Goal: Information Seeking & Learning: Compare options

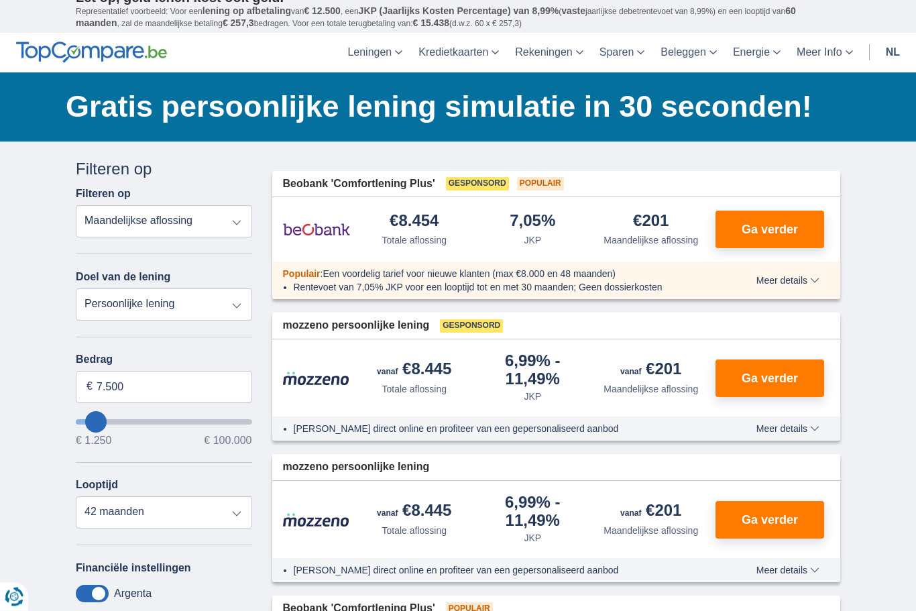
scroll to position [14, 0]
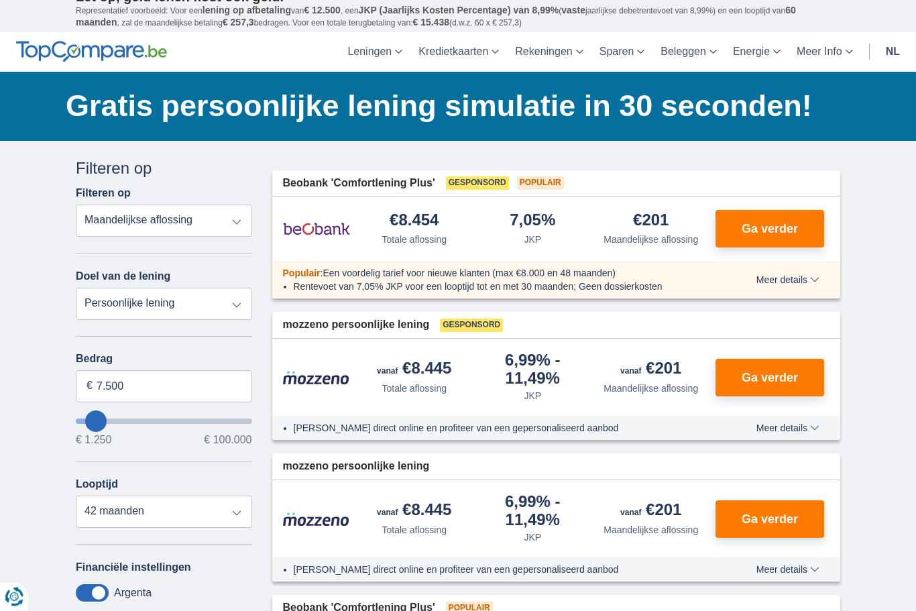
click at [94, 219] on select "Totale aflossing JKP Maandelijkse aflossing" at bounding box center [164, 221] width 176 height 32
select select "apr+"
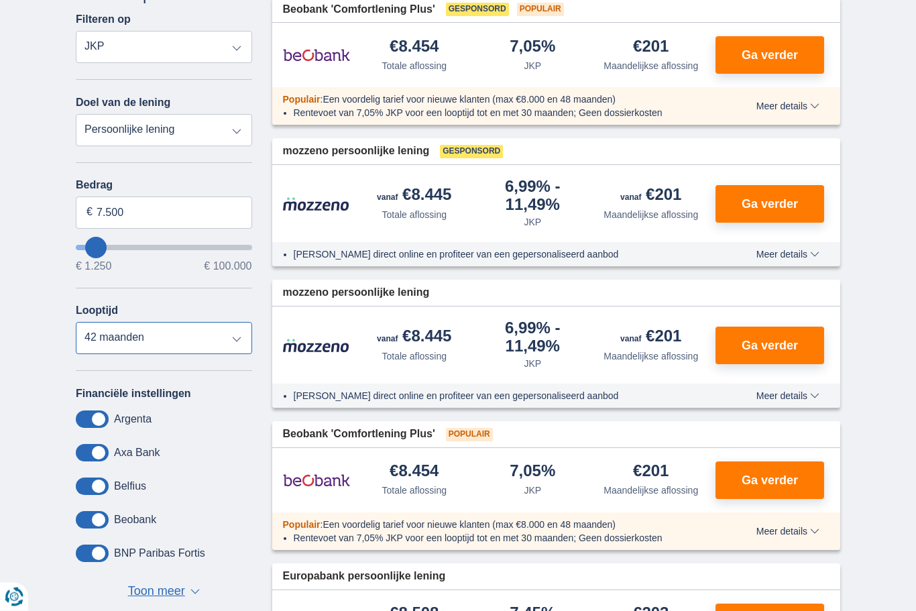
click at [95, 334] on select "12 maanden 18 maanden 24 maanden 30 maanden 36 maanden 42 maanden" at bounding box center [164, 339] width 176 height 32
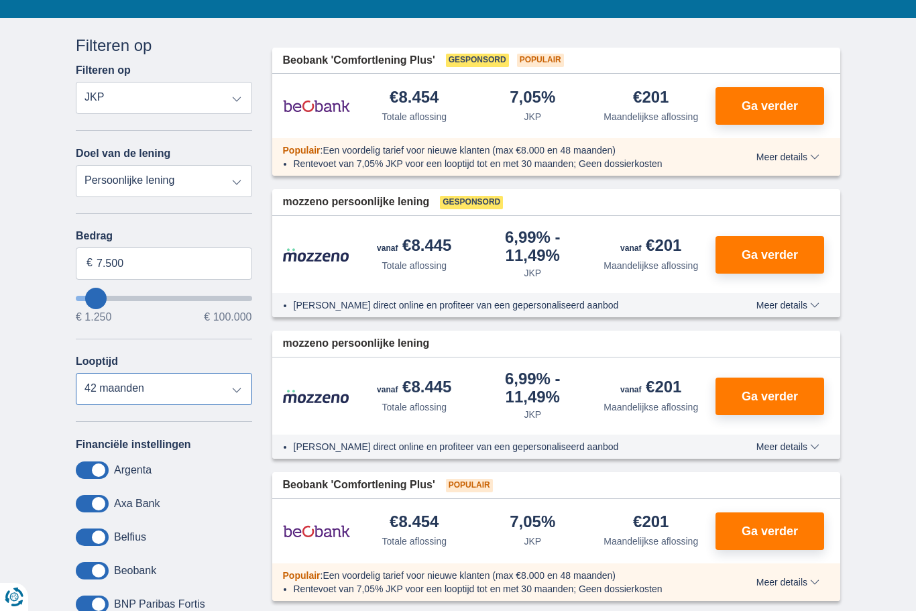
scroll to position [137, 0]
type input "11.250"
type input "11250"
select select "60"
type input "13.250"
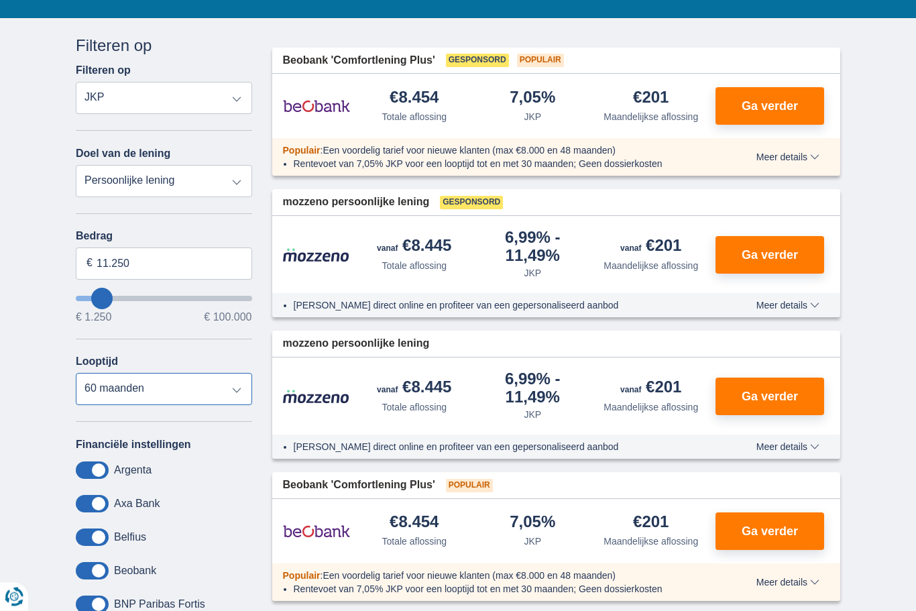
type input "13250"
type input "15.250"
type input "15250"
type input "17.250"
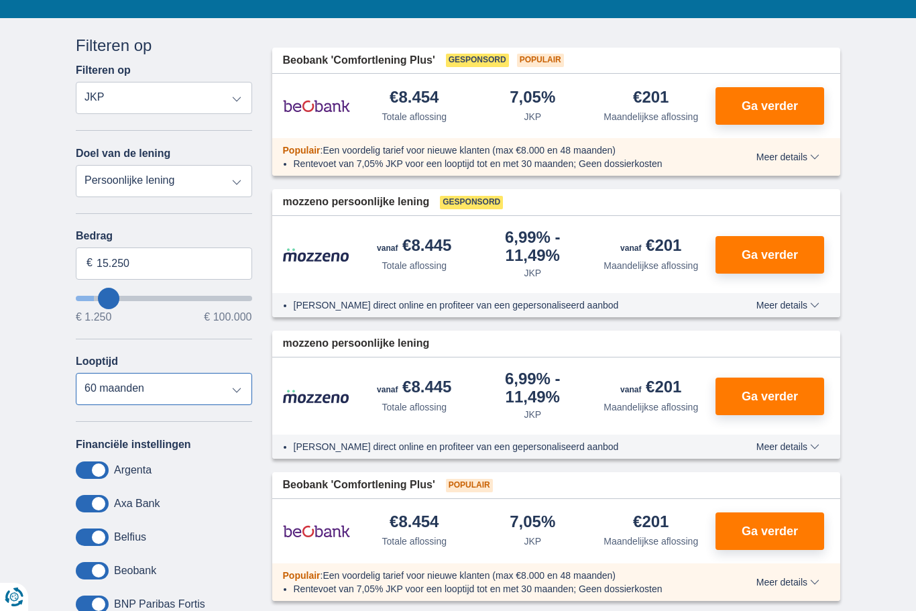
type input "17250"
type input "19.250"
type input "19250"
type input "22.250"
type input "22250"
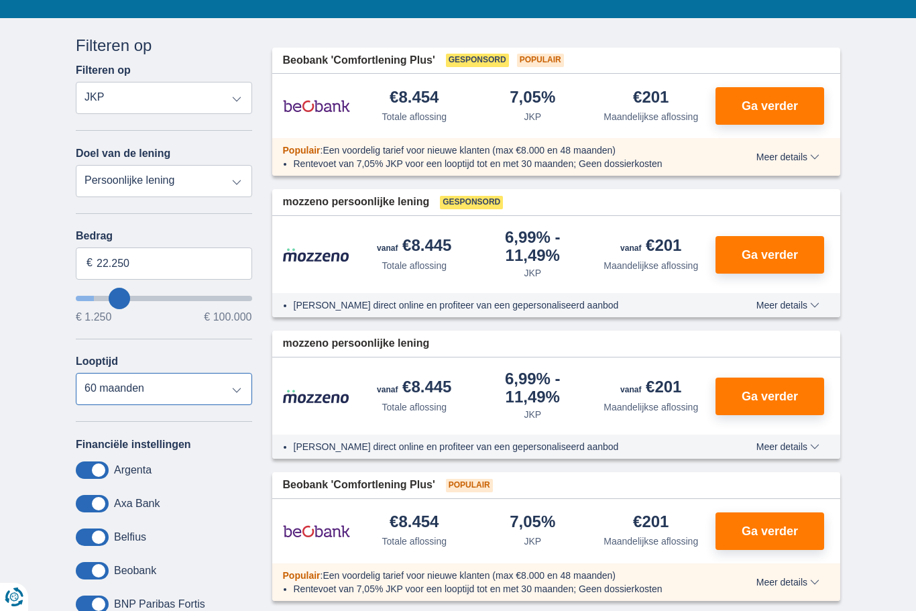
type input "24.250"
type input "24250"
type input "27.250"
type input "27250"
type input "29.250"
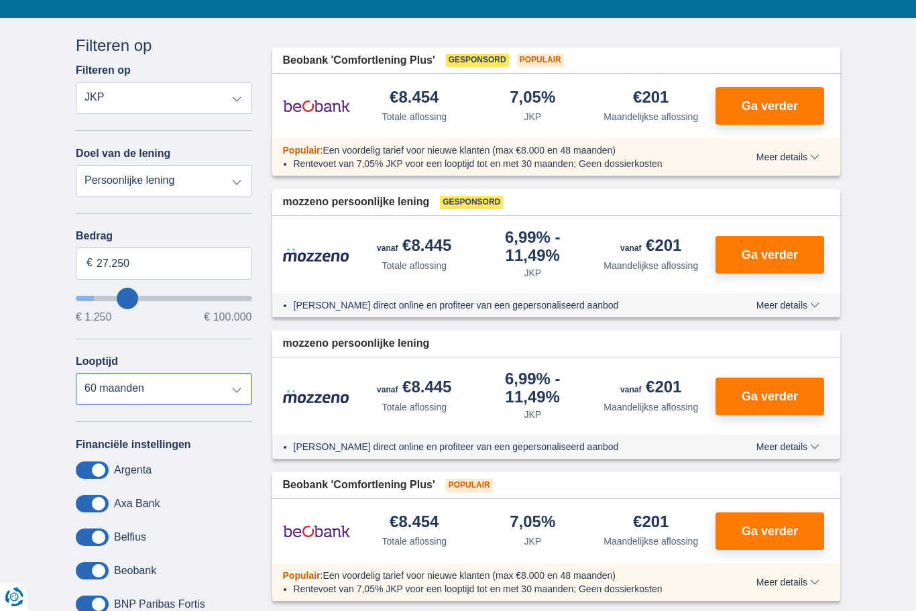
type input "29250"
type input "31.250"
type input "31250"
type input "34.250"
type input "34250"
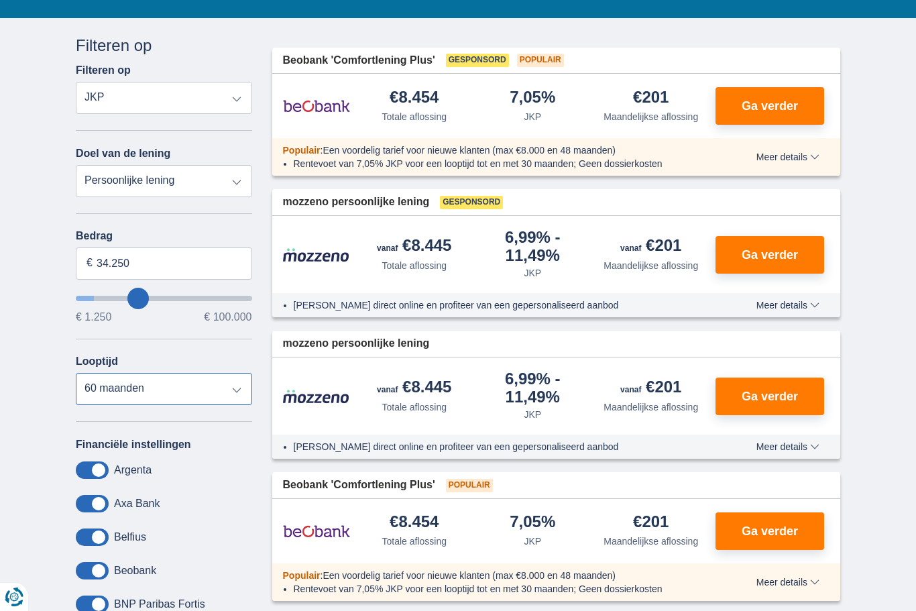
type input "36.250"
type input "36250"
type input "38.250"
type input "38250"
type input "40.250"
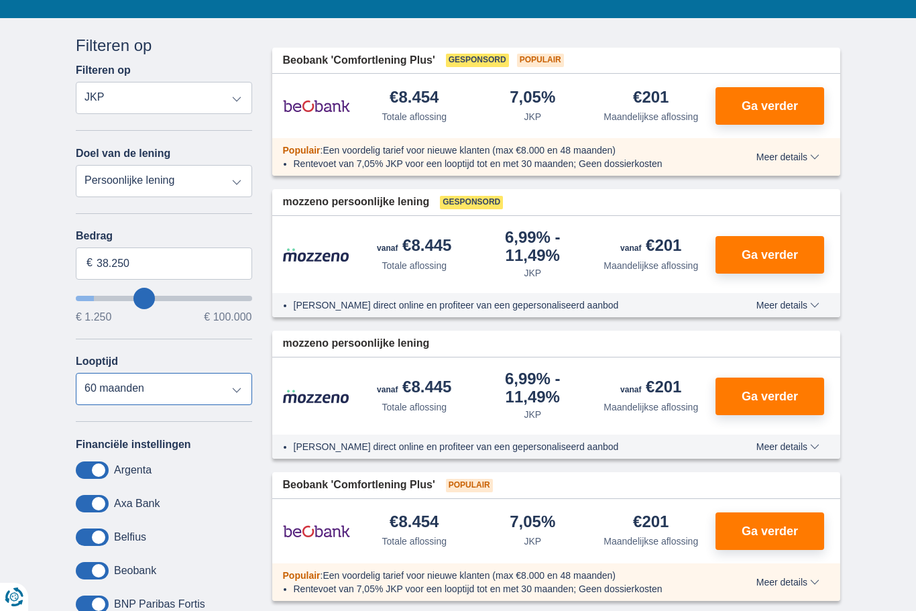
type input "40250"
type input "43.250"
type input "43250"
type input "45.250"
type input "45250"
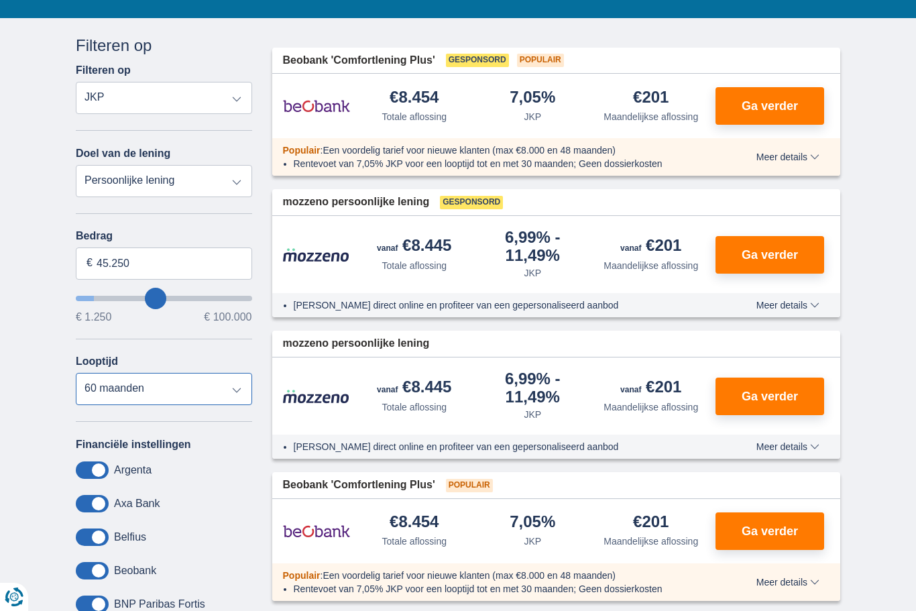
select select "120"
type input "47.250"
type input "47250"
type input "50.250"
type input "50250"
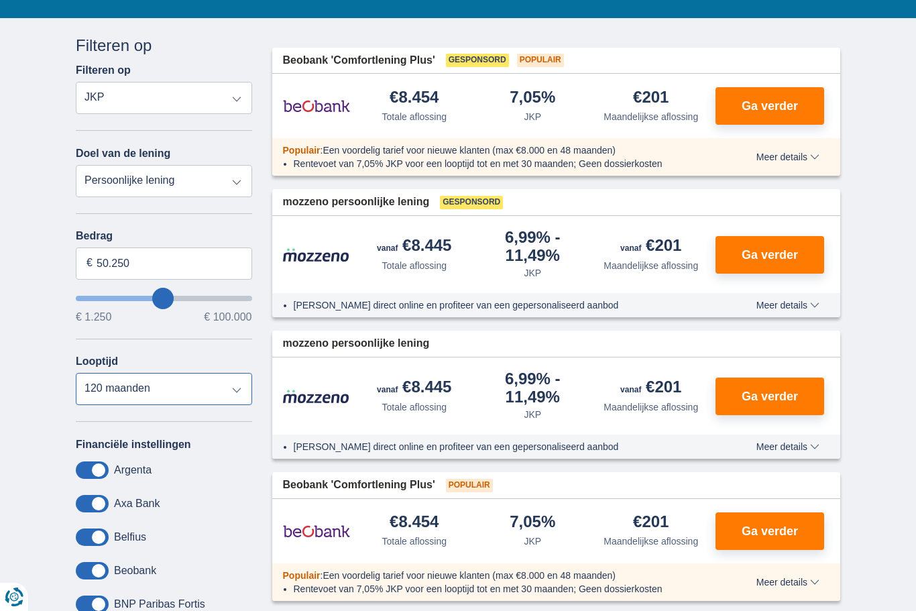
type input "52.250"
type input "52250"
type input "55.250"
type input "55250"
type input "57.250"
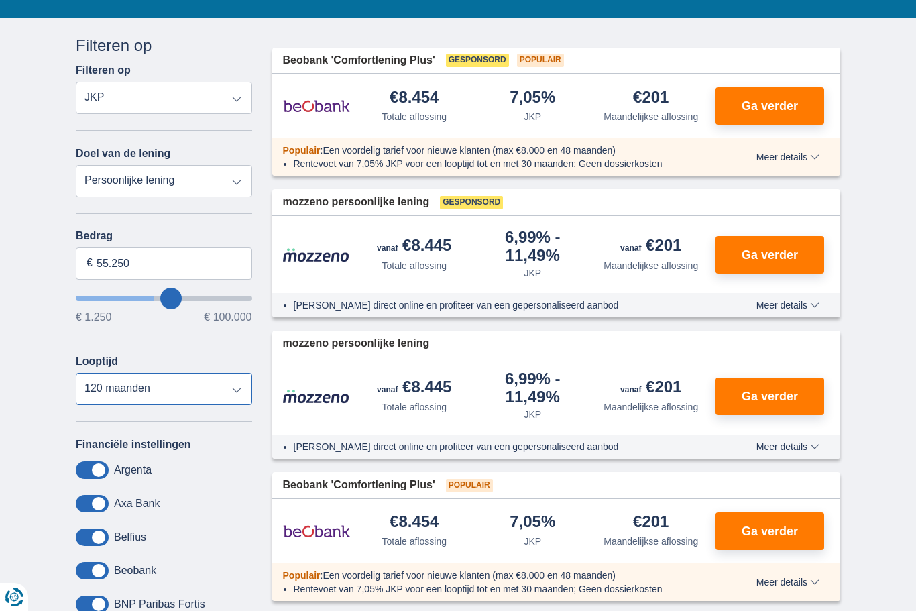
type input "57250"
type input "60.250"
type input "60250"
type input "63.250"
type input "63250"
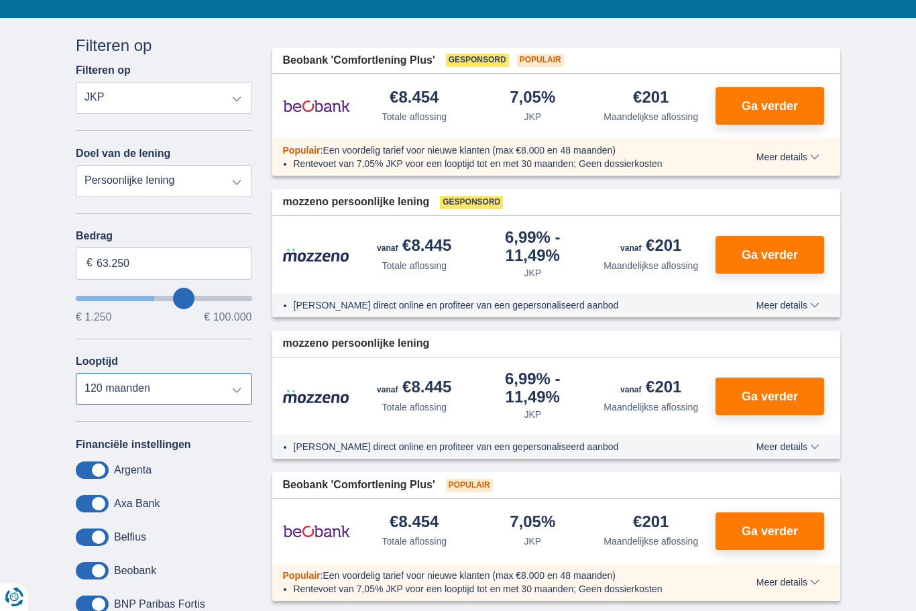
type input "65.250"
type input "65250"
type input "68.250"
type input "68250"
type input "70.250"
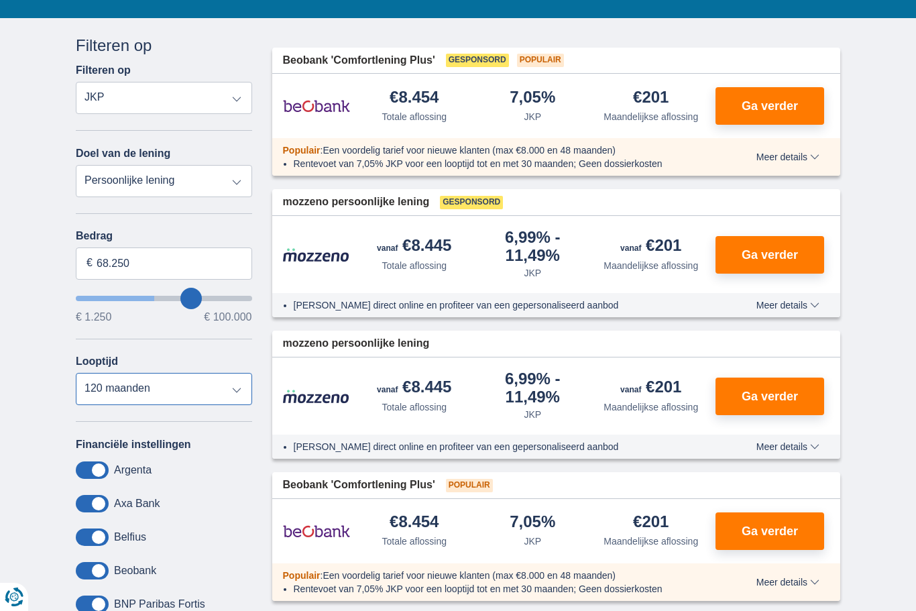
type input "70250"
type input "74.250"
type input "74250"
type input "77.250"
type input "77250"
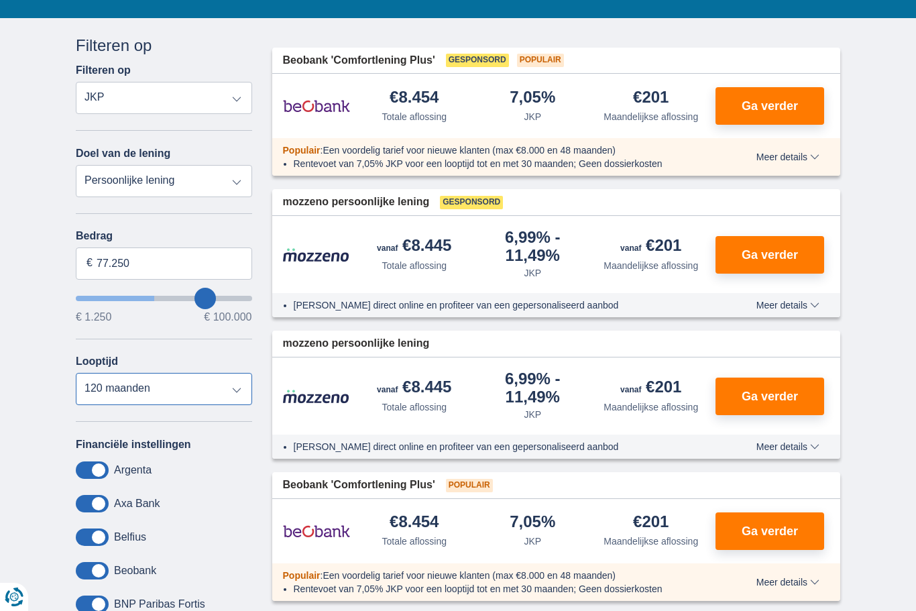
type input "81.250"
type input "81250"
type input "84.250"
type input "84250"
type input "87.250"
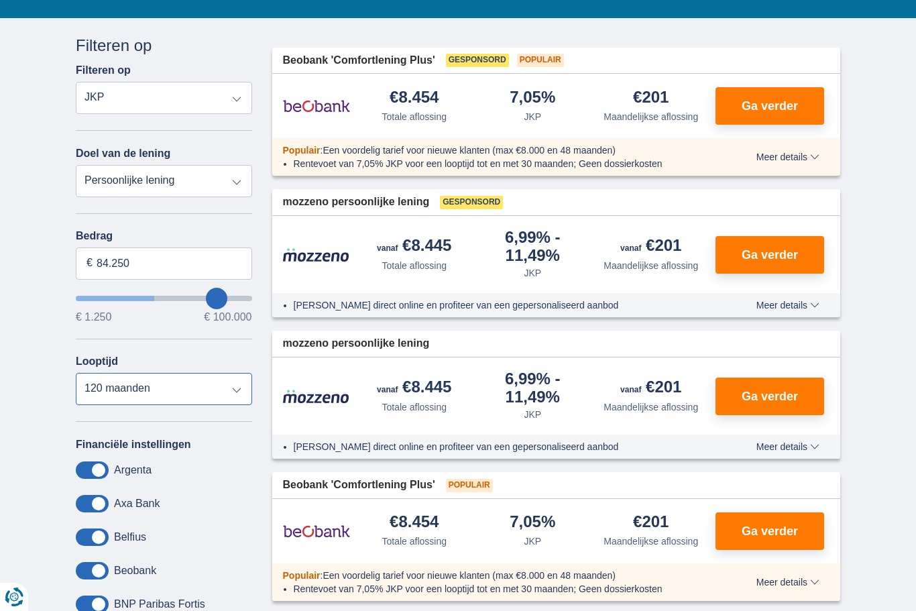
type input "87250"
type input "90.250"
type input "90250"
type input "92.250"
type input "92250"
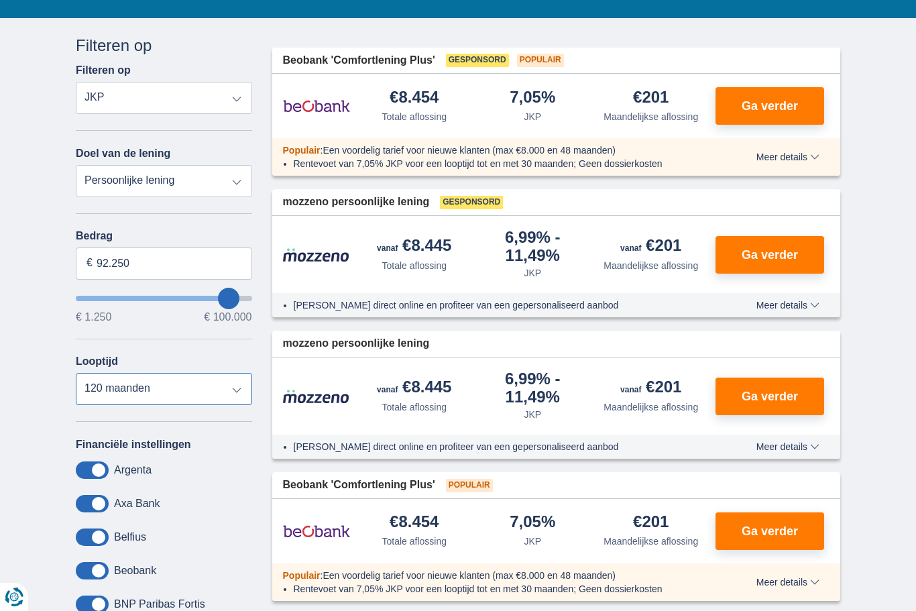
type input "94.250"
type input "94250"
type input "97.250"
type input "97250"
type input "99.250"
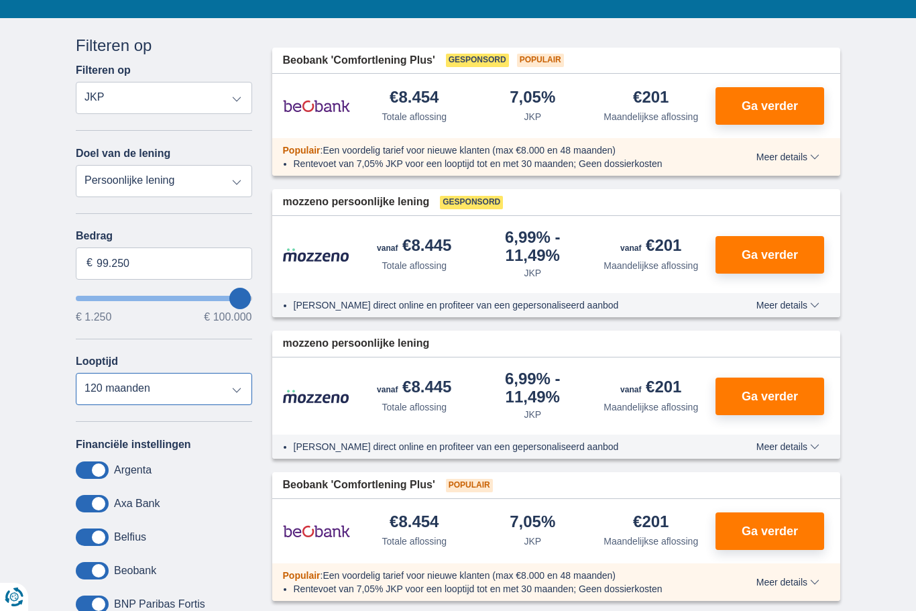
type input "99250"
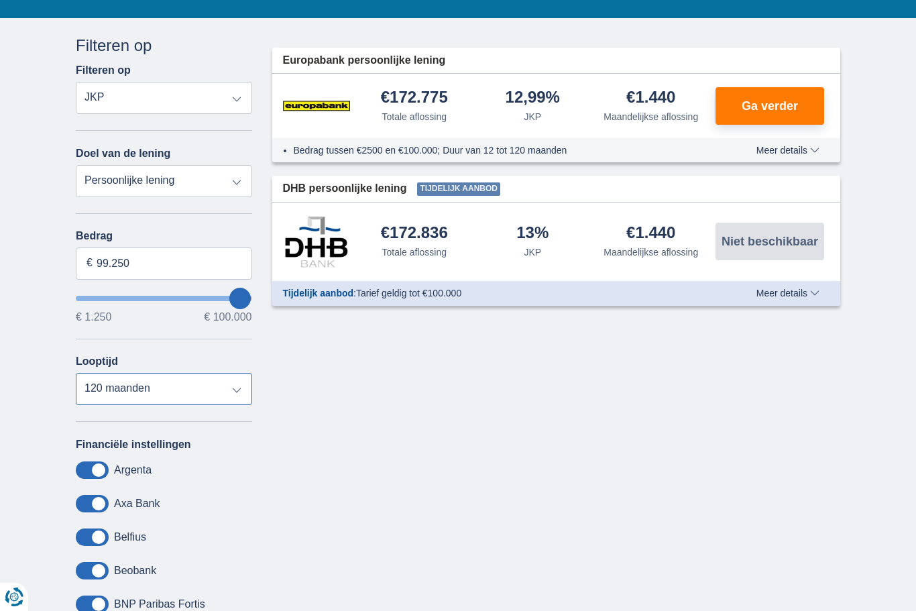
click at [99, 390] on select "12 maanden 18 maanden 24 maanden 30 maanden 36 maanden 42 maanden 48 maanden 60…" at bounding box center [164, 389] width 176 height 32
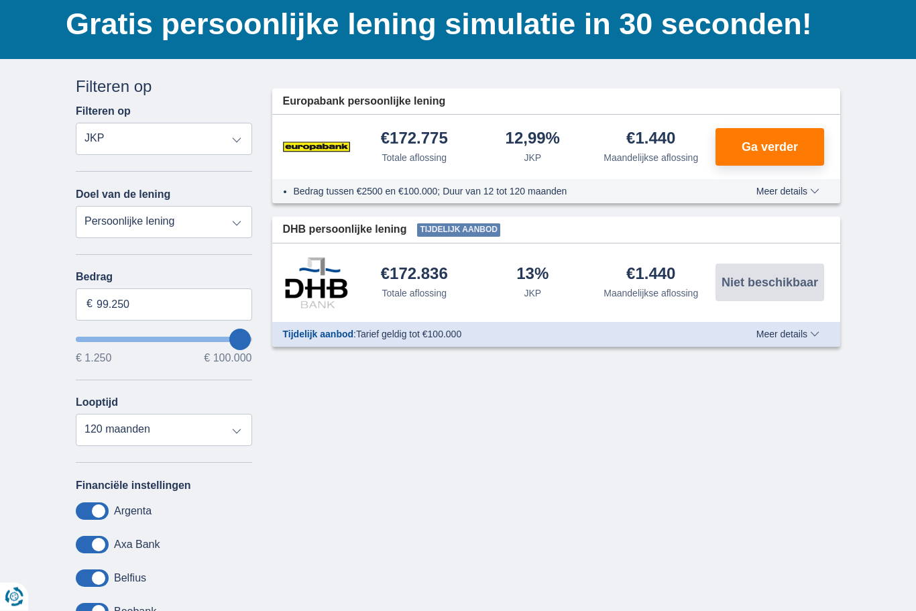
click at [96, 217] on select "Persoonlijke lening Auto Moto / fiets Mobilhome / caravan Renovatie Energie Sch…" at bounding box center [164, 223] width 176 height 32
select select "renovationLoan"
type input "15.000"
type input "15250"
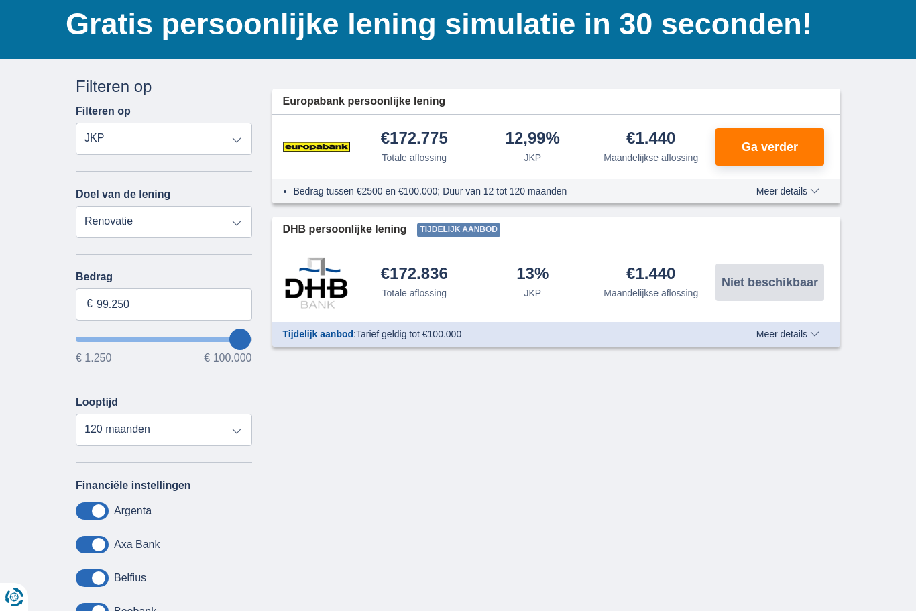
select select "60"
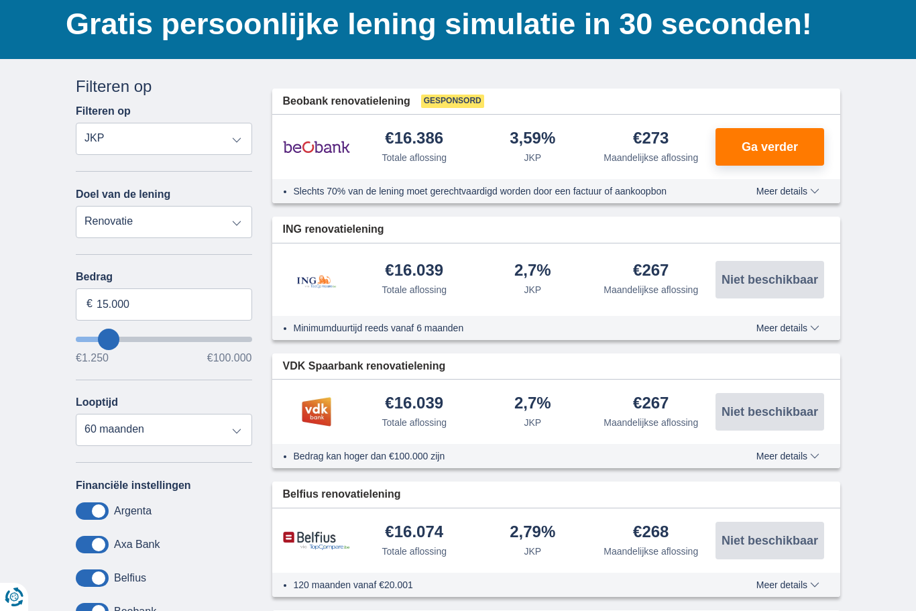
type input "24.250"
type input "24250"
type input "33.250"
type input "33250"
type input "38.250"
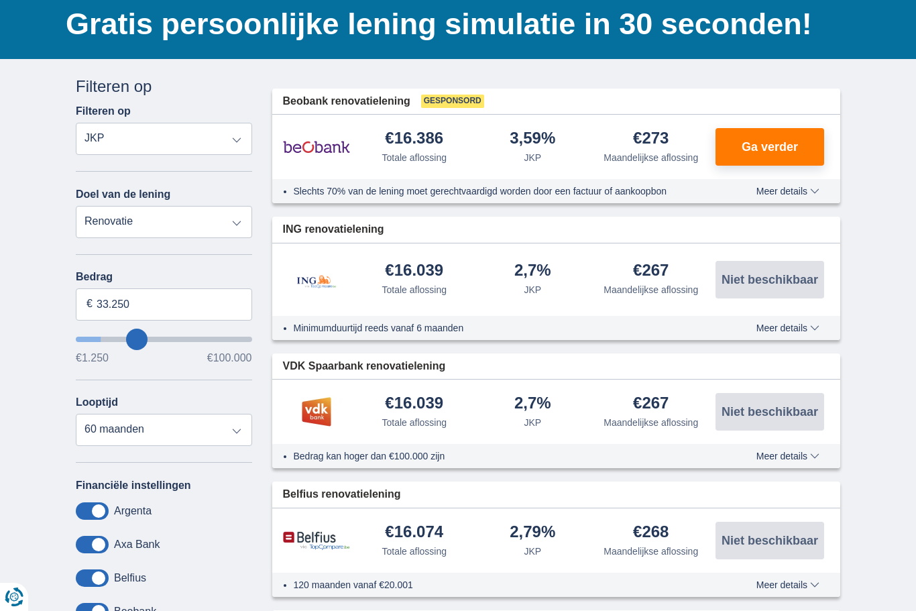
type input "38250"
type input "44.250"
type input "44250"
type input "50.250"
type input "50250"
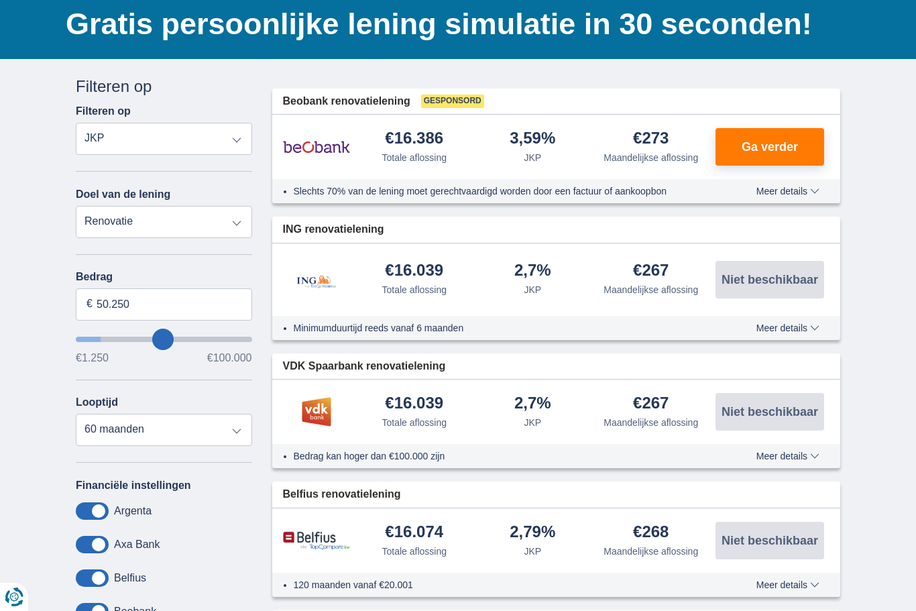
type input "55.250"
type input "55250"
type input "61.250"
type input "61250"
type input "68.250"
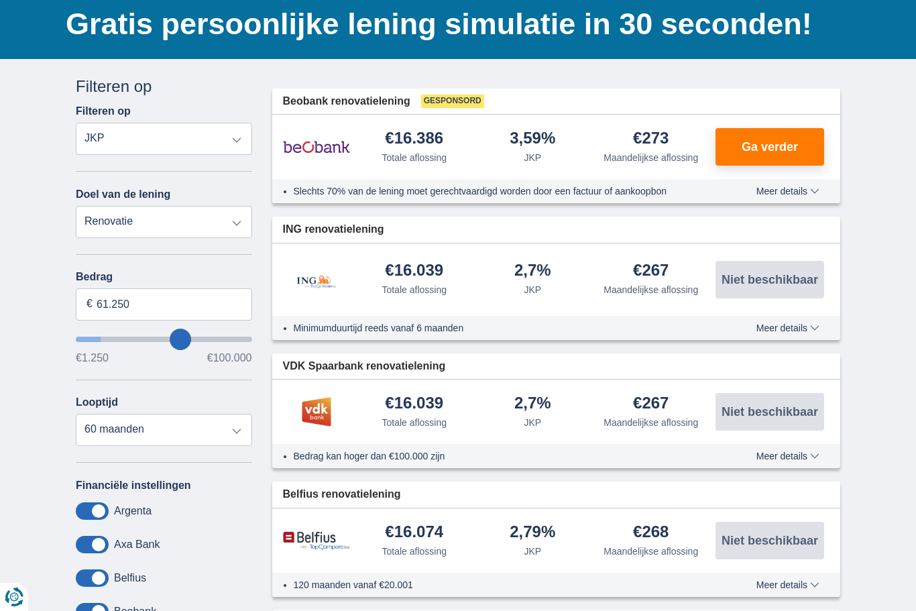
type input "68250"
select select "120"
type input "75.250"
type input "75250"
type input "82.250"
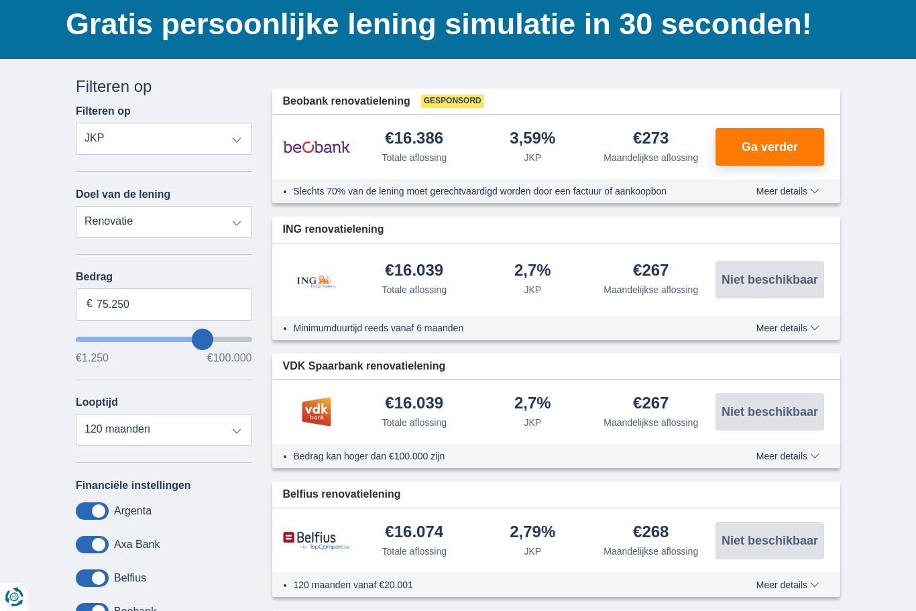
type input "82250"
type input "91.250"
type input "91250"
type input "97.250"
type input "97250"
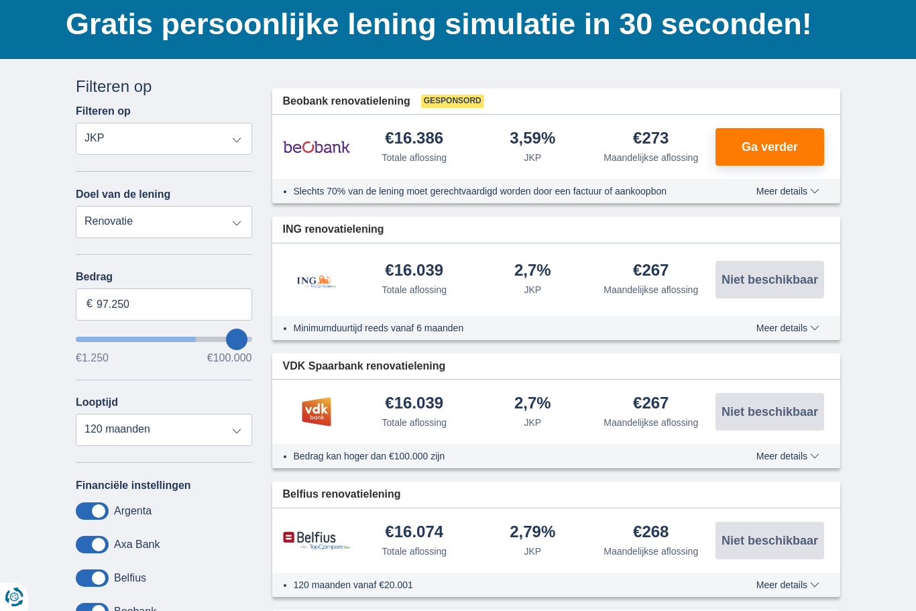
type input "99.250"
type input "99250"
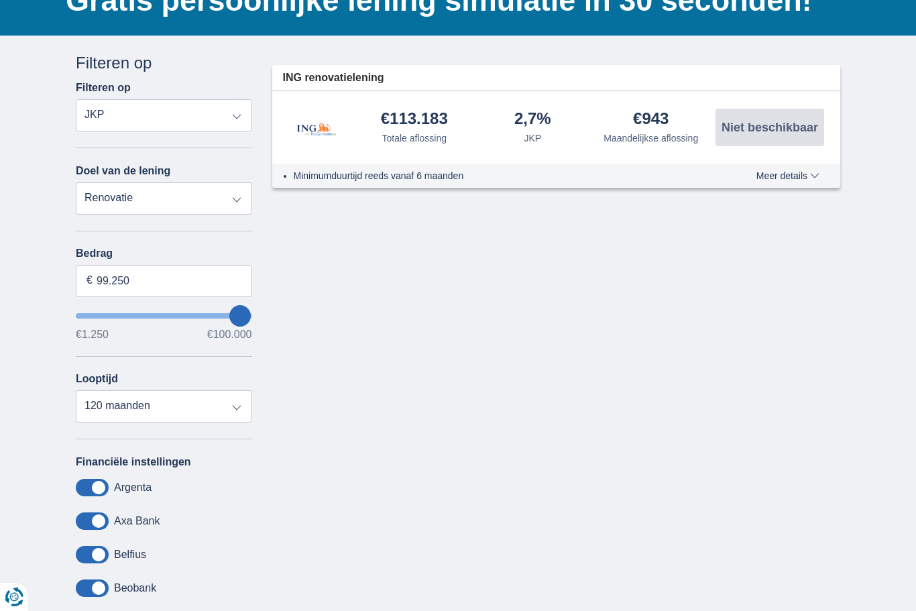
scroll to position [114, 0]
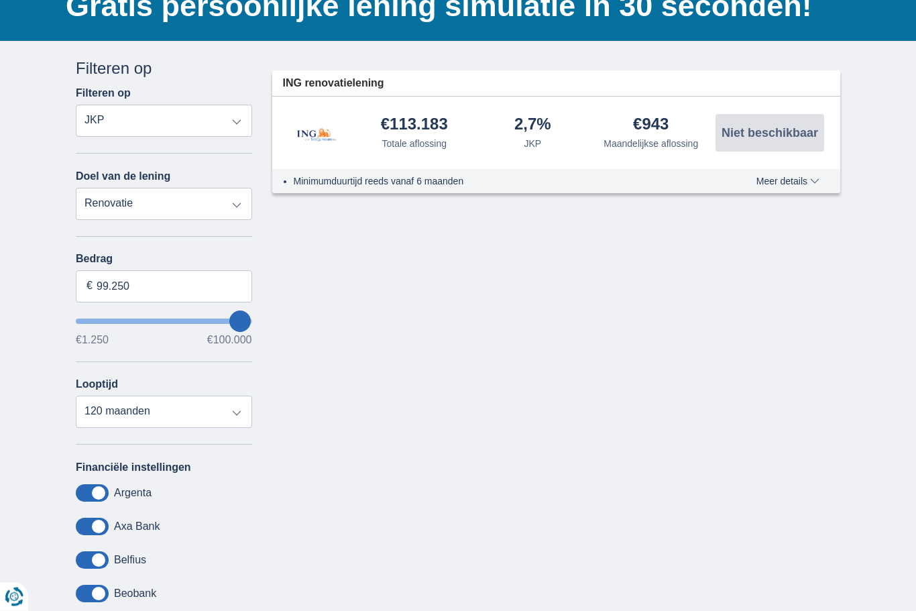
click at [105, 207] on select "Persoonlijke lening Auto Moto / fiets Mobilhome / caravan Renovatie Energie Sch…" at bounding box center [164, 204] width 176 height 32
click at [816, 177] on span "Meer details" at bounding box center [787, 181] width 63 height 9
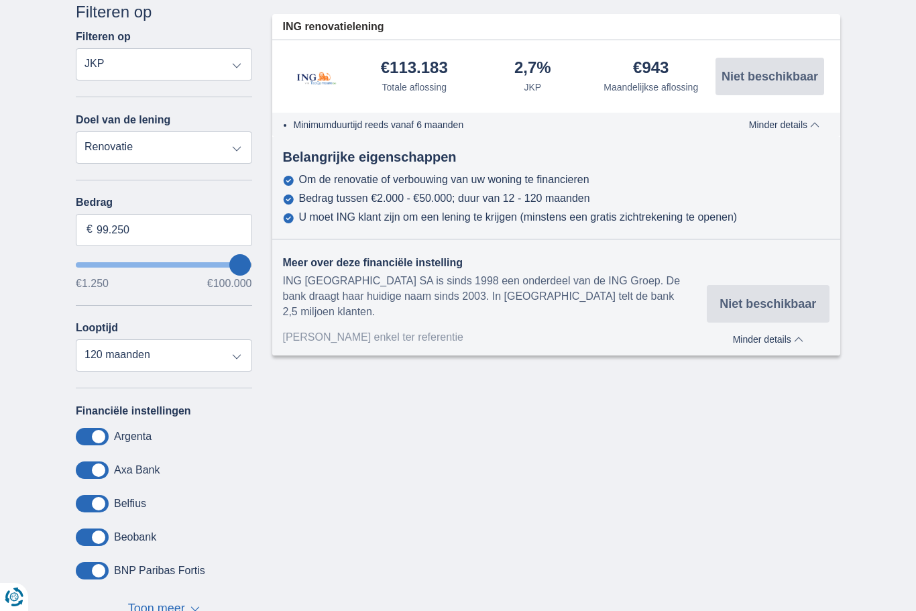
scroll to position [174, 0]
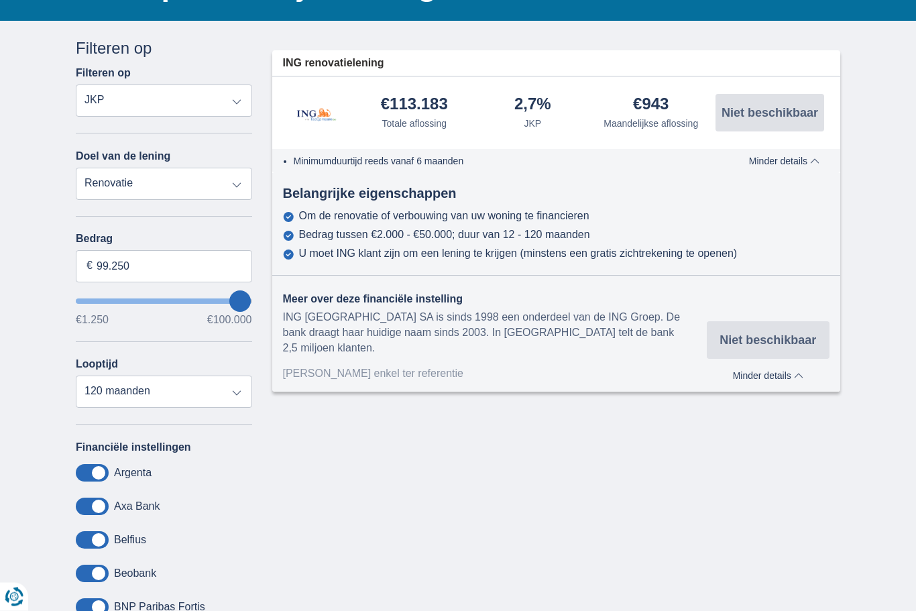
click at [107, 180] on select "Persoonlijke lening Auto Moto / fiets Mobilhome / caravan Renovatie Energie Sch…" at bounding box center [164, 184] width 176 height 32
select select "energySavings"
type input "15.000"
type input "15250"
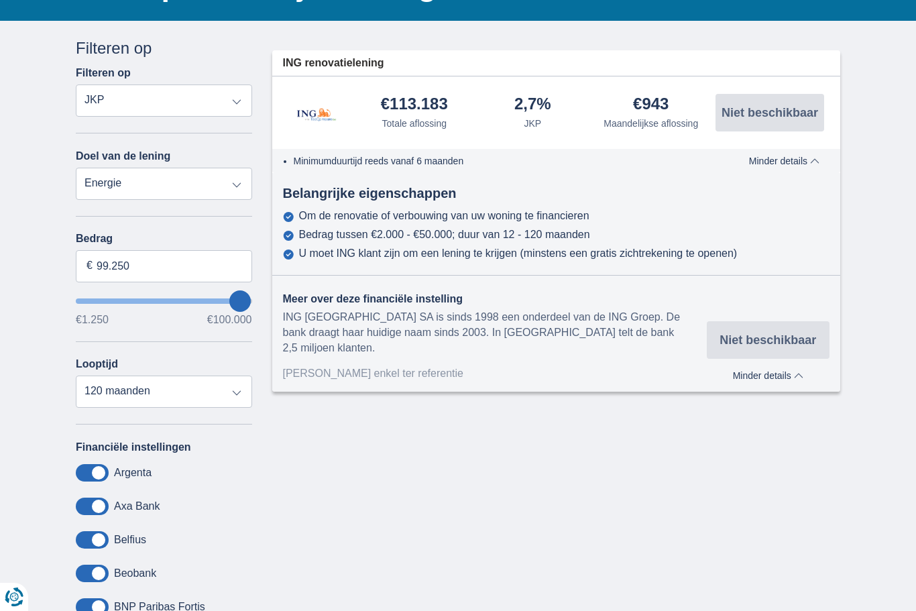
select select "60"
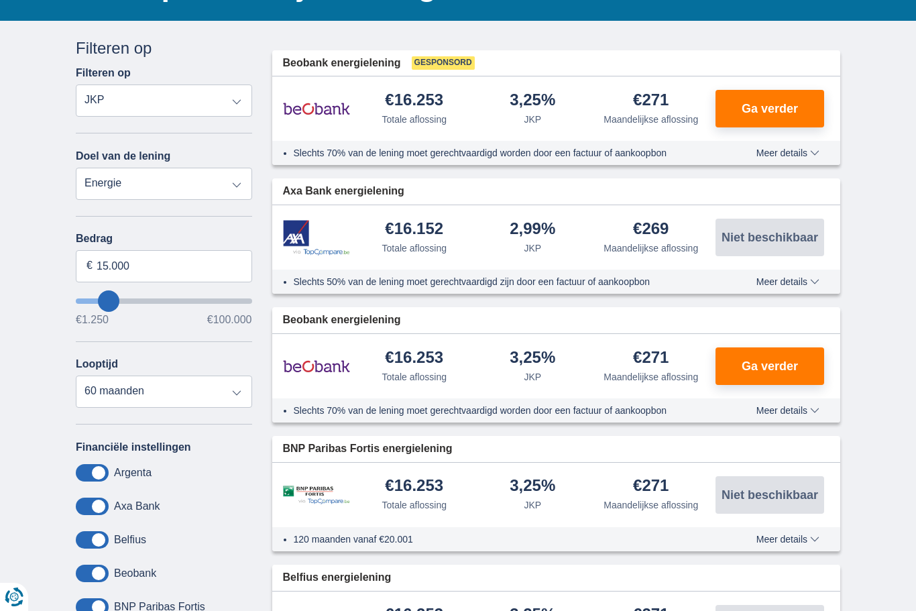
type input "14.250"
type input "14250"
type input "16.250"
type input "16250"
type input "19.250"
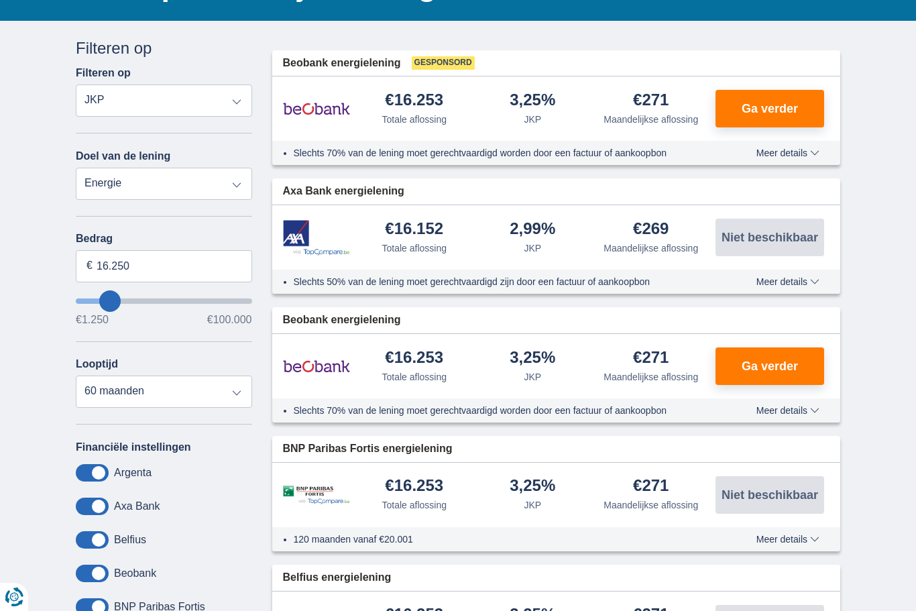
type input "19250"
type input "23.250"
type input "23250"
type input "28.250"
type input "28250"
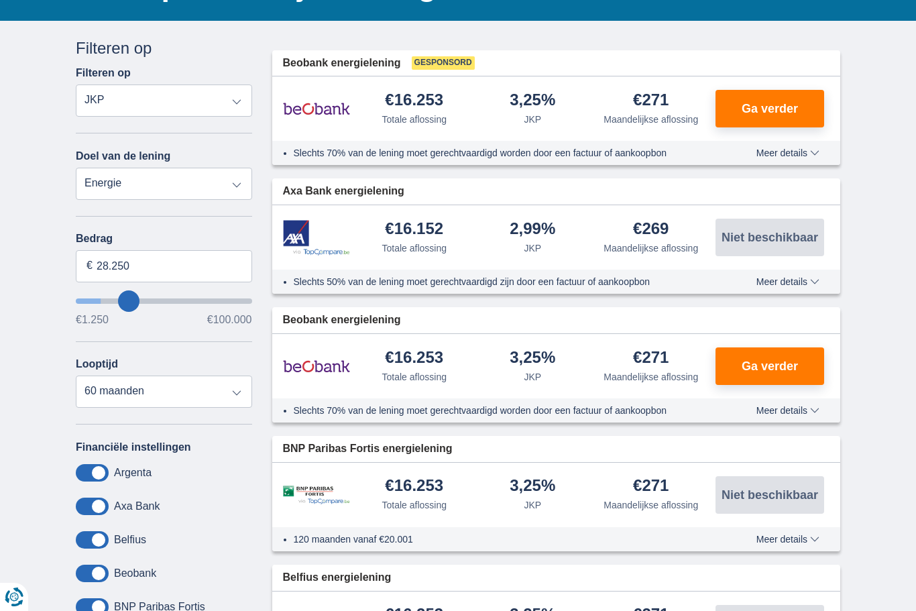
type input "33.250"
type input "33250"
type input "40.250"
type input "40250"
type input "47.250"
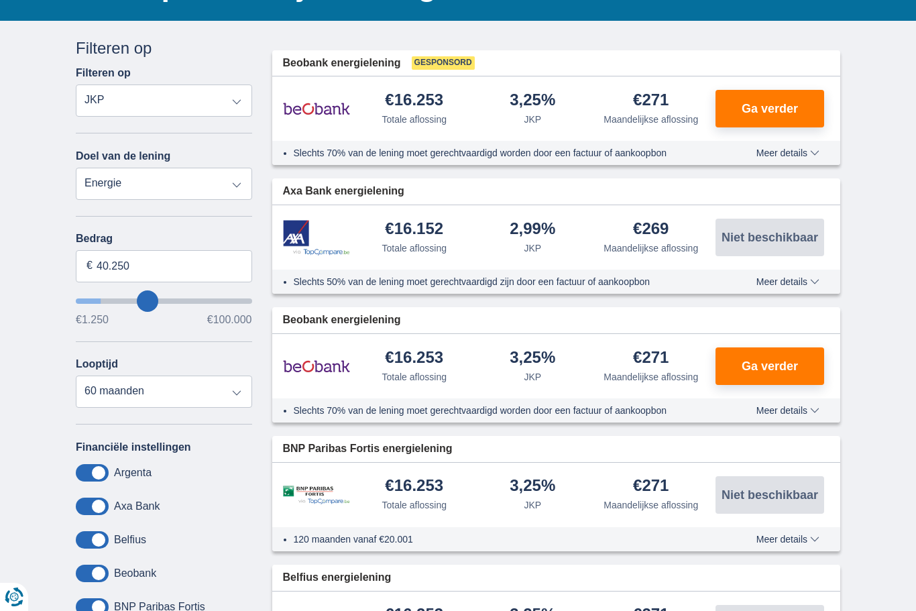
type input "47250"
type input "53.250"
type input "53250"
type input "60.250"
type input "60250"
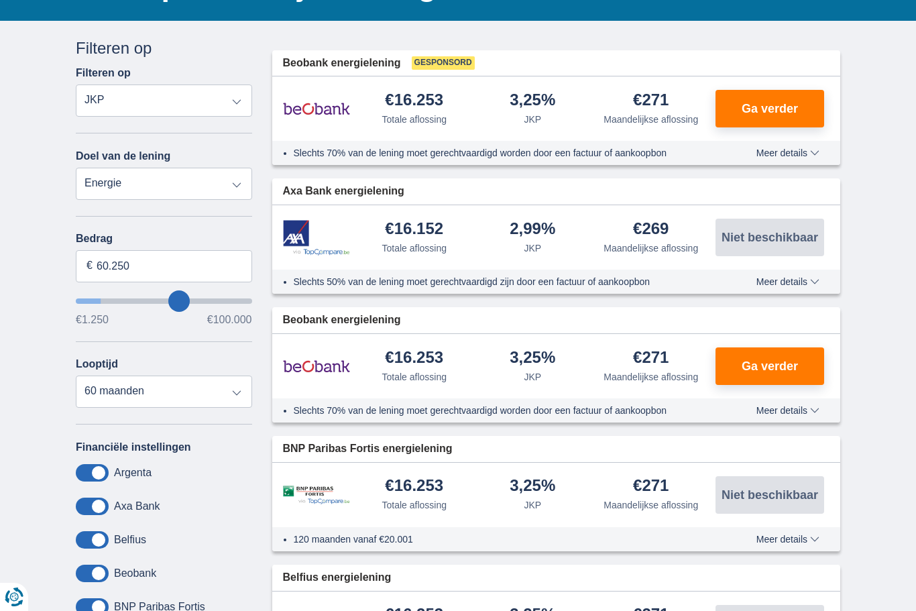
type input "67.250"
type input "67250"
type input "75.250"
type input "75250"
type input "82.250"
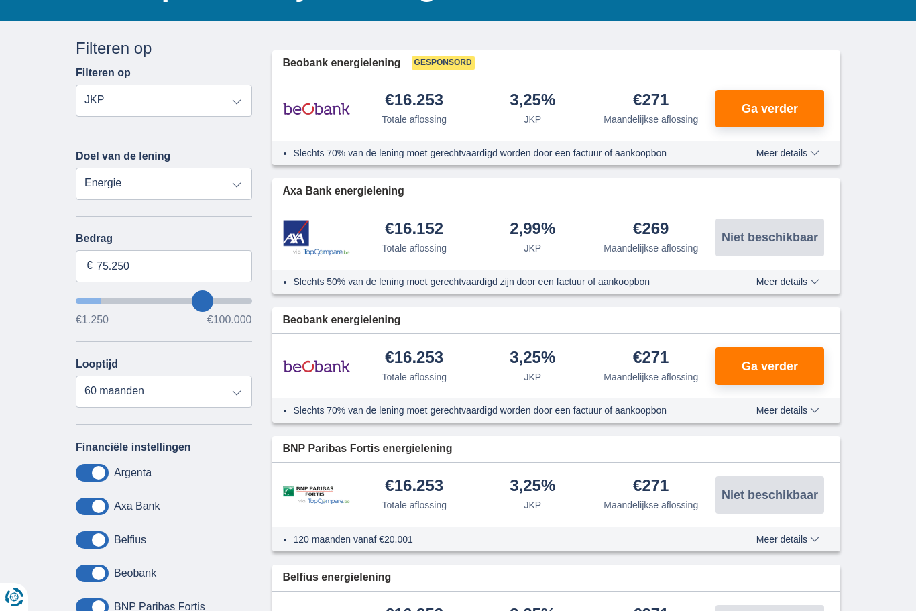
type input "82250"
type input "89.250"
type input "89250"
select select "120"
type input "96.250"
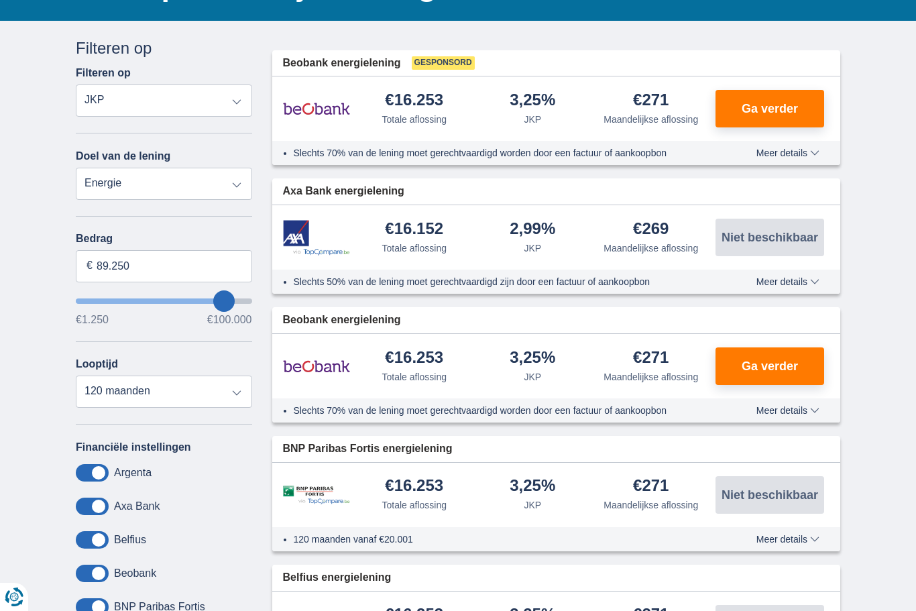
type input "96250"
type input "99.250"
type input "99250"
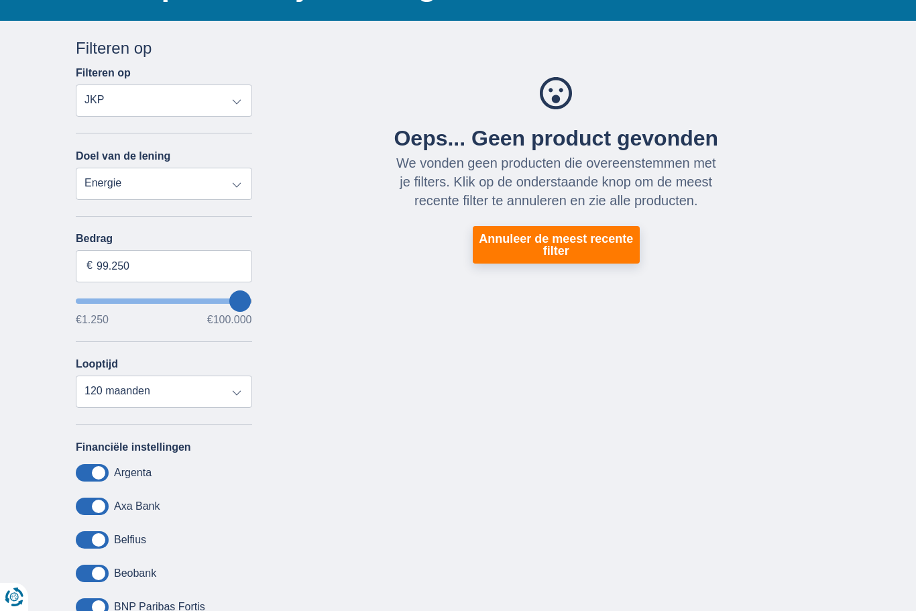
click at [92, 188] on select "Persoonlijke lening Auto Moto / fiets Mobilhome / caravan Renovatie Energie Sch…" at bounding box center [164, 184] width 176 height 32
select select "other"
type input "7.500"
type input "7250"
select select "42"
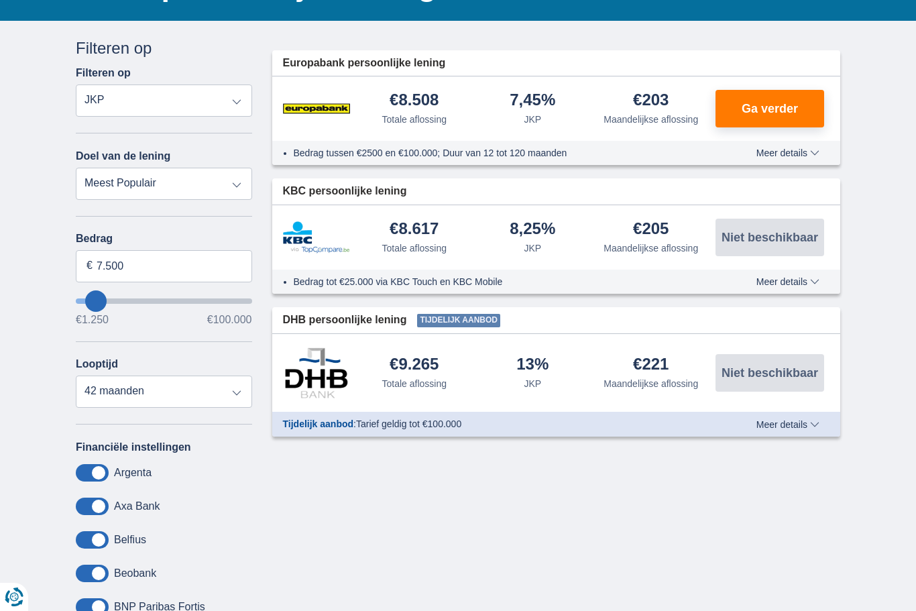
type input "9.250"
type input "9250"
type input "12.250"
type input "12250"
type input "16.250"
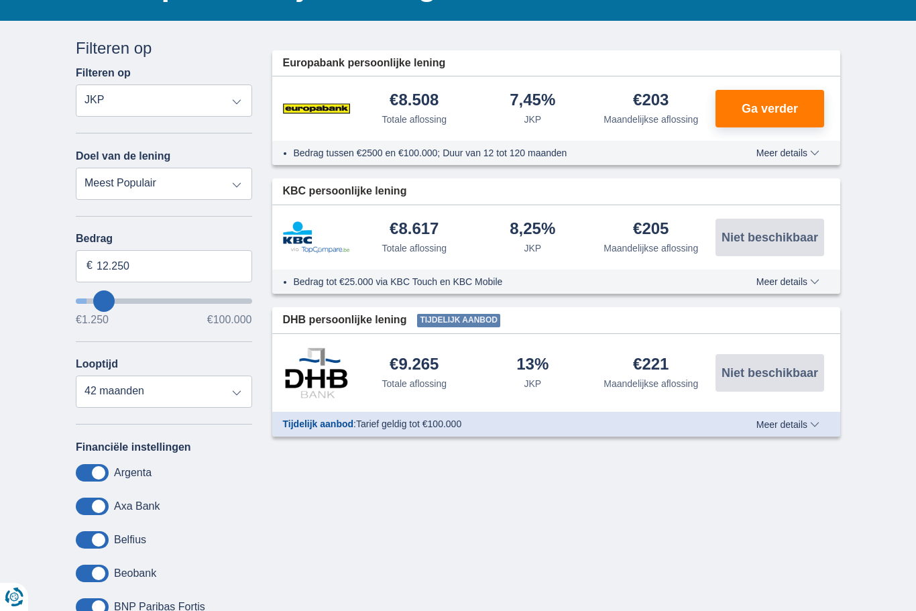
type input "16250"
type input "22.250"
type input "22250"
type input "30.250"
type input "30250"
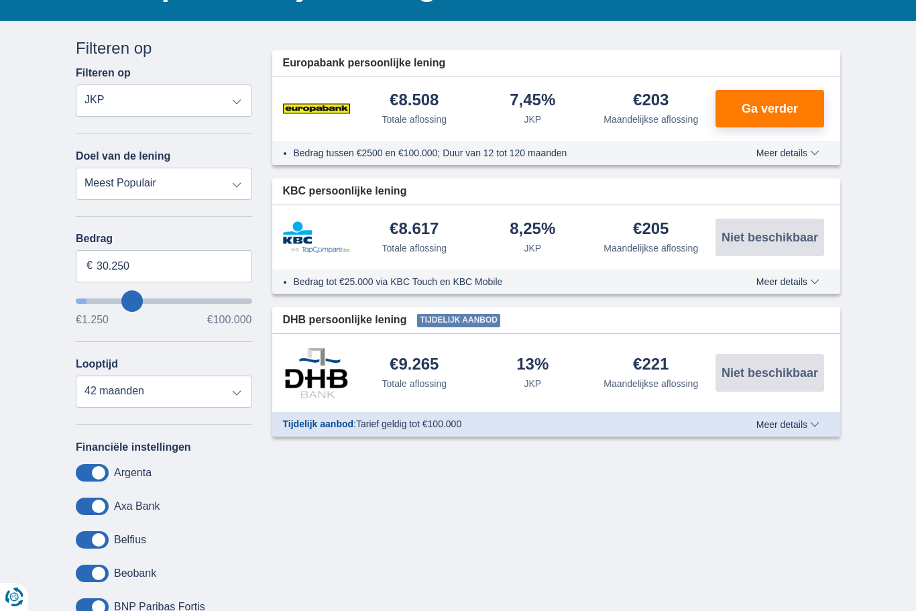
type input "38.250"
type input "38250"
select select "120"
type input "49.250"
type input "49250"
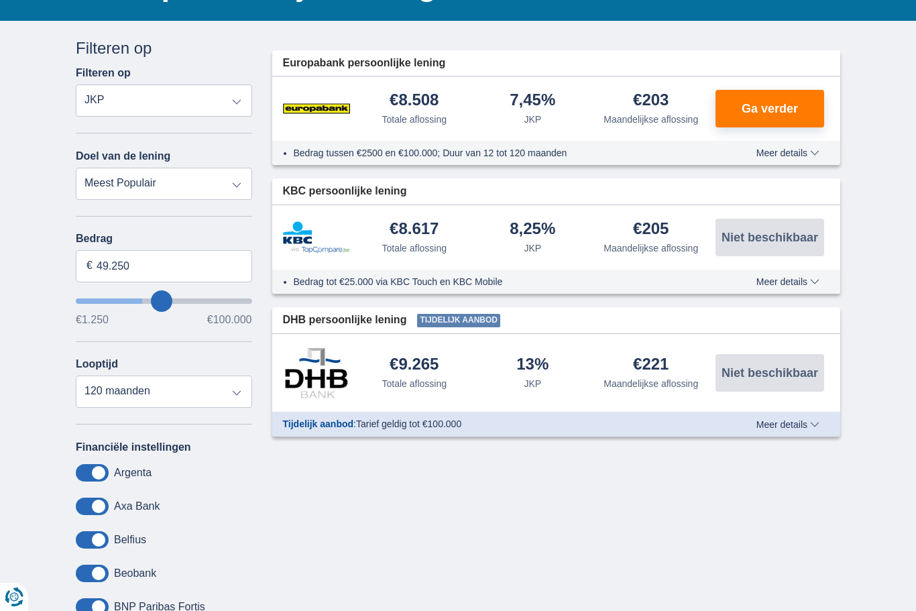
type input "59.250"
type input "59250"
type input "70.250"
type input "70250"
type input "80.250"
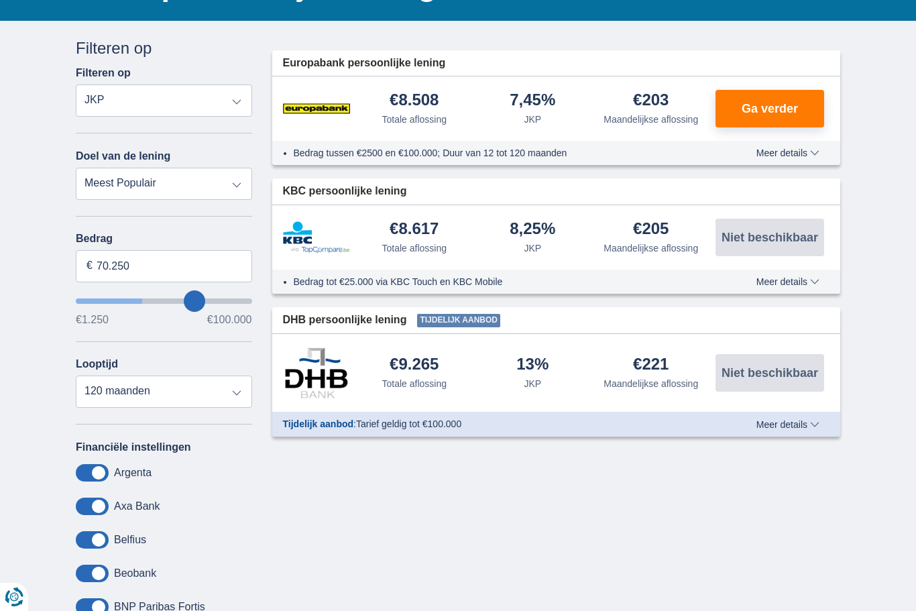
type input "80250"
type input "90.250"
type input "90250"
type input "98.250"
type input "98250"
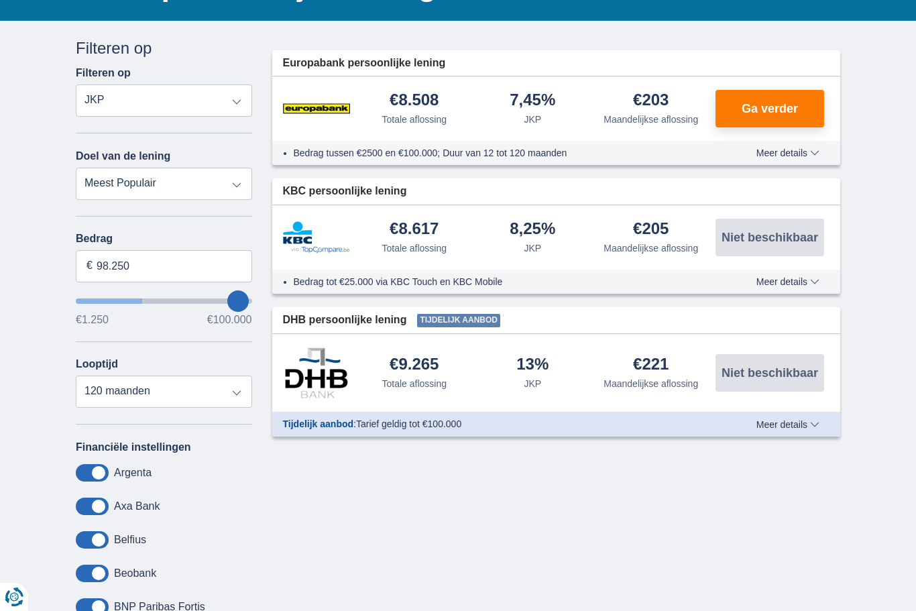
type input "99.250"
type input "99250"
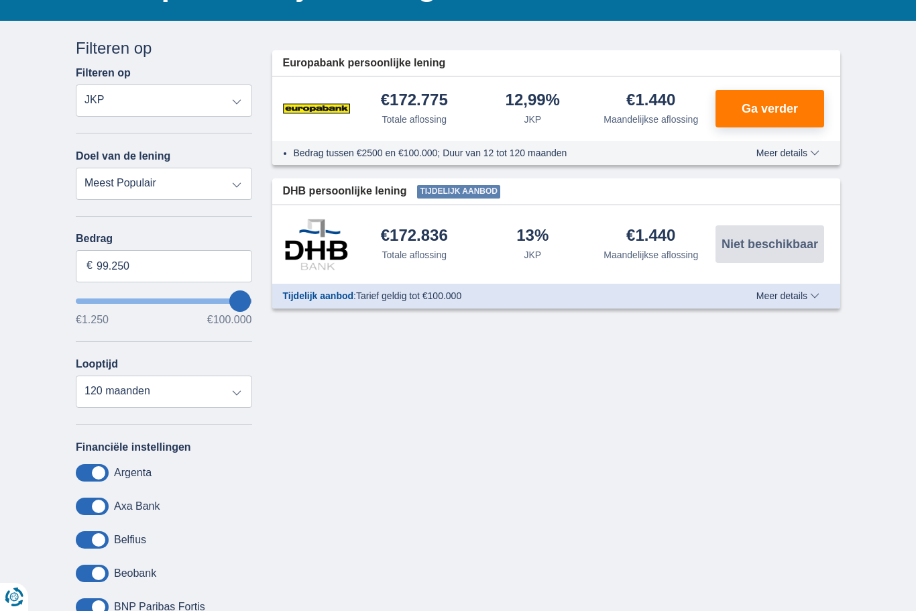
click at [103, 93] on select "Totale aflossing JKP Maandelijkse aflossing" at bounding box center [164, 100] width 176 height 32
select select "mrp+"
click at [96, 178] on select "Persoonlijke lening Auto Moto / fiets Mobilhome / caravan Renovatie Energie Sch…" at bounding box center [164, 184] width 176 height 32
select select "personalLoan"
type input "7.500"
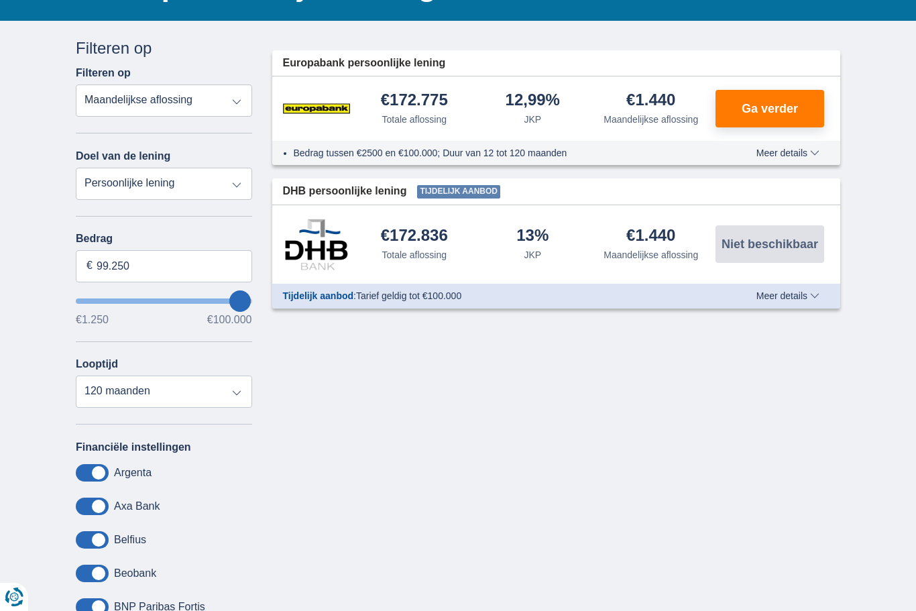
type input "7250"
select select "42"
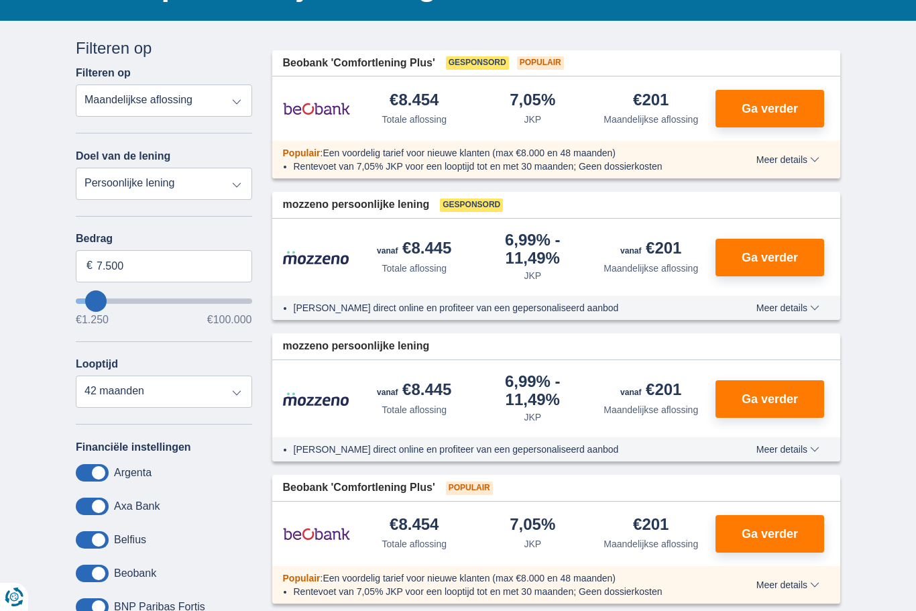
type input "14.250"
type input "14250"
type input "17.250"
type input "17250"
type input "21.250"
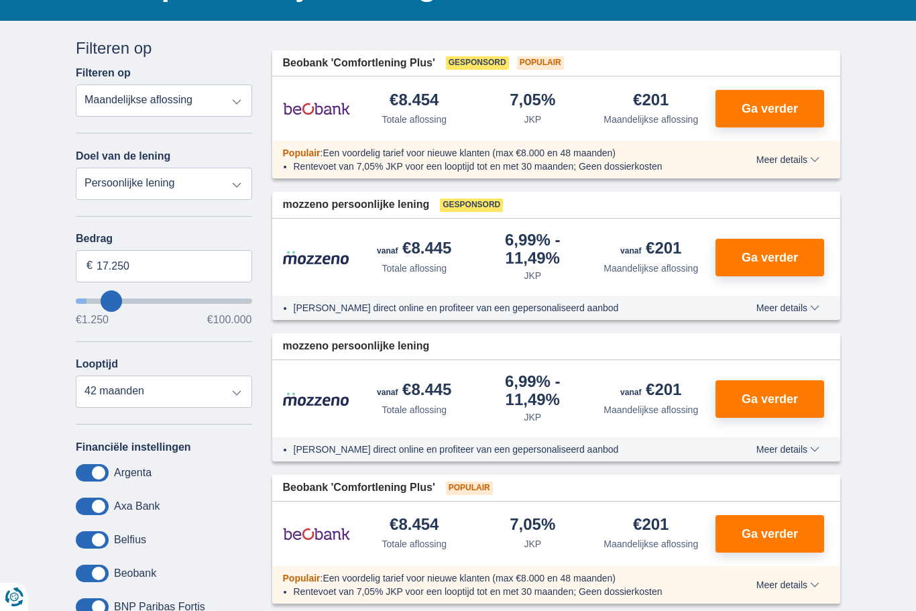
type input "21250"
type input "25.250"
type input "25250"
type input "29.250"
type input "29250"
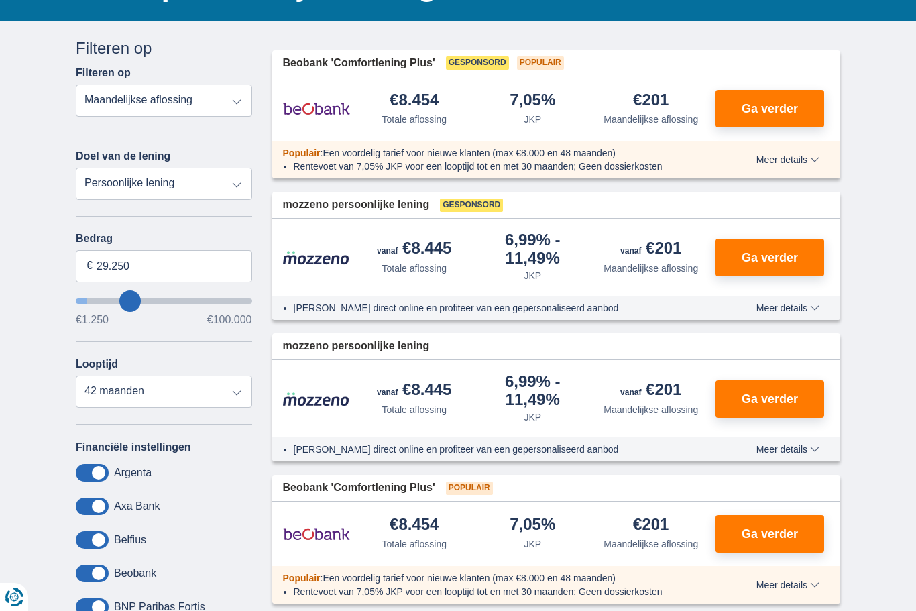
type input "33.250"
type input "33250"
type input "37.250"
type input "37250"
type input "42.250"
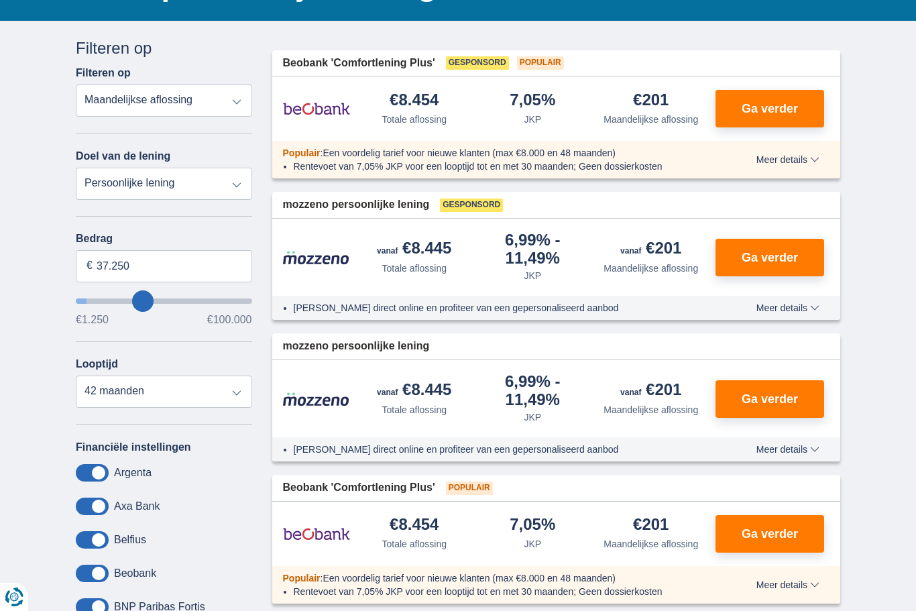
type input "42250"
type input "47.250"
type input "47250"
type input "53.250"
type input "53250"
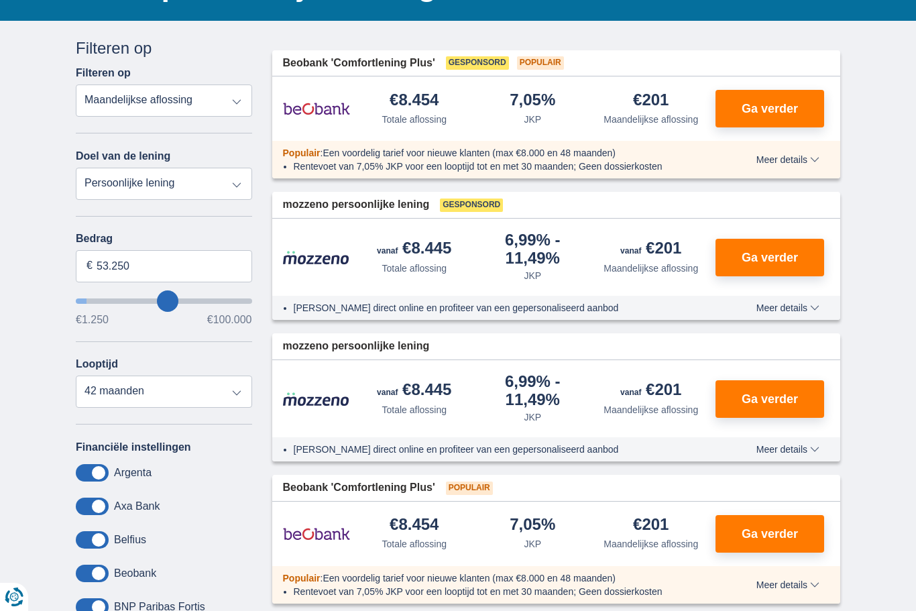
type input "58.250"
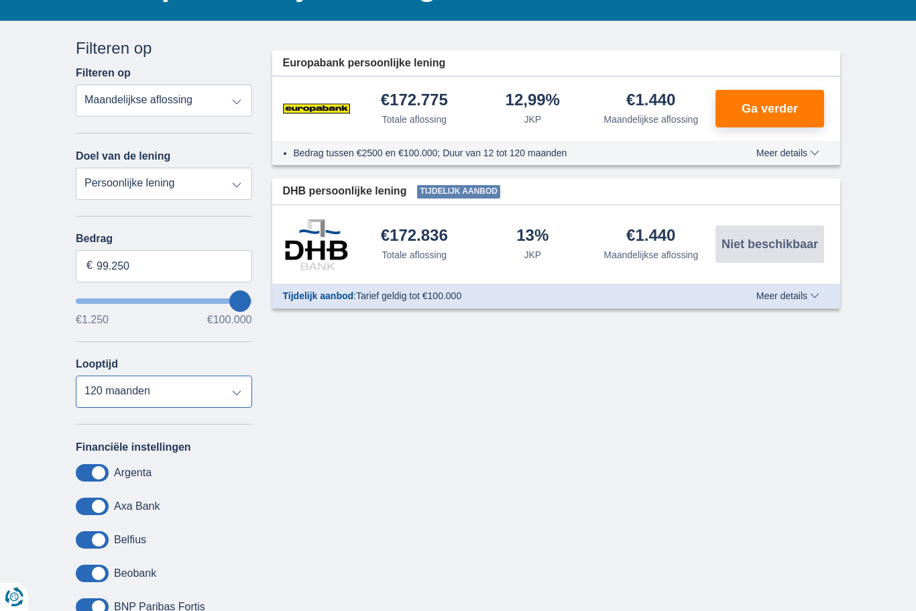
click at [99, 402] on select "12 maanden 18 maanden 24 maanden 30 maanden 36 maanden 42 maanden 48 maanden 60…" at bounding box center [164, 391] width 176 height 32
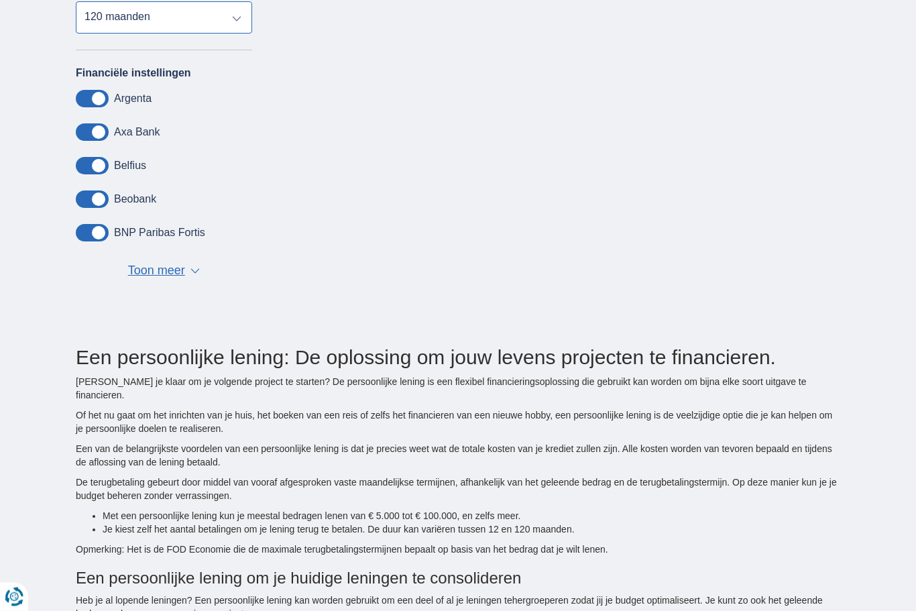
scroll to position [509, 0]
click at [152, 278] on span "Toon meer" at bounding box center [156, 270] width 57 height 17
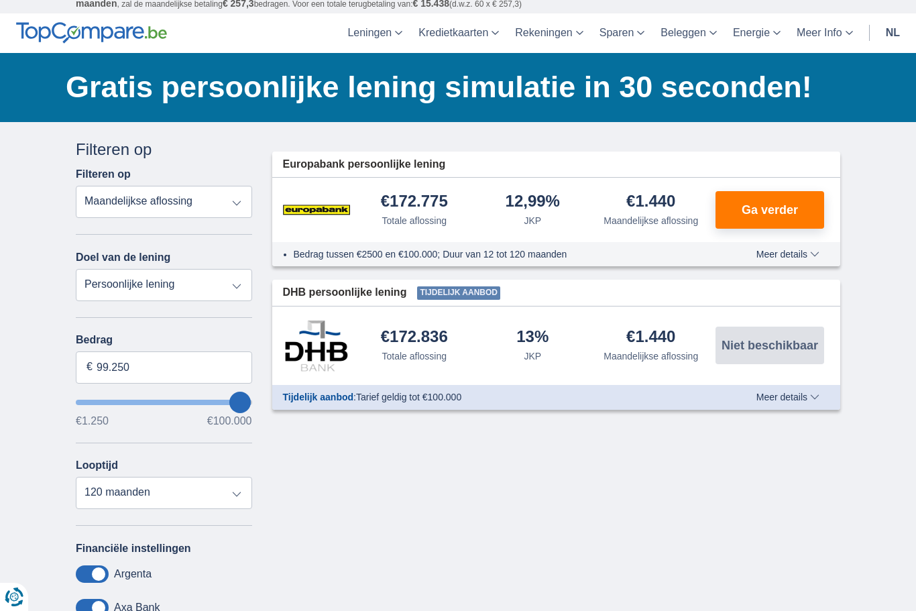
scroll to position [0, 0]
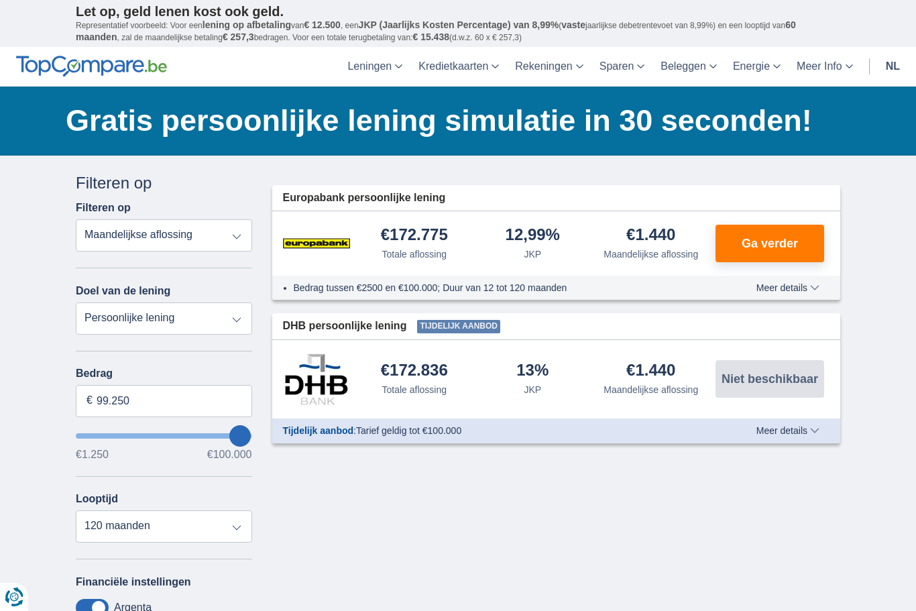
click at [200, 64] on header "Leningen Persoonlijke lening Hypothecaire lening Autolening Renovatielening Kre…" at bounding box center [458, 67] width 916 height 40
